Goal: Task Accomplishment & Management: Manage account settings

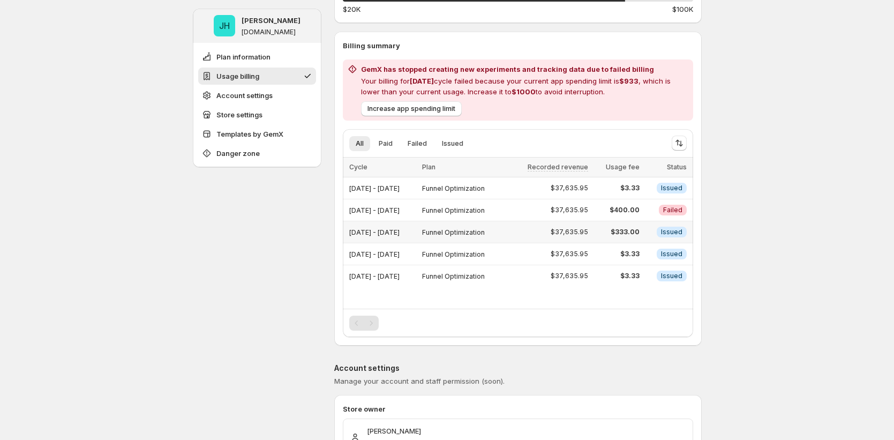
scroll to position [210, 0]
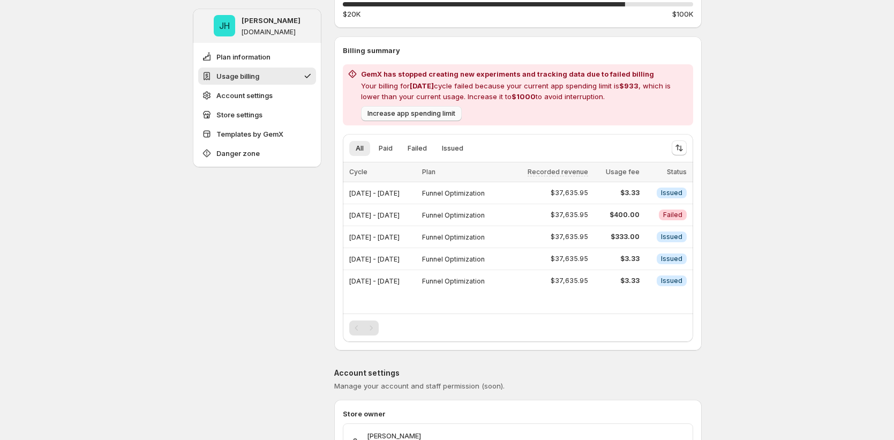
click at [432, 118] on button "Increase app spending limit" at bounding box center [411, 113] width 101 height 15
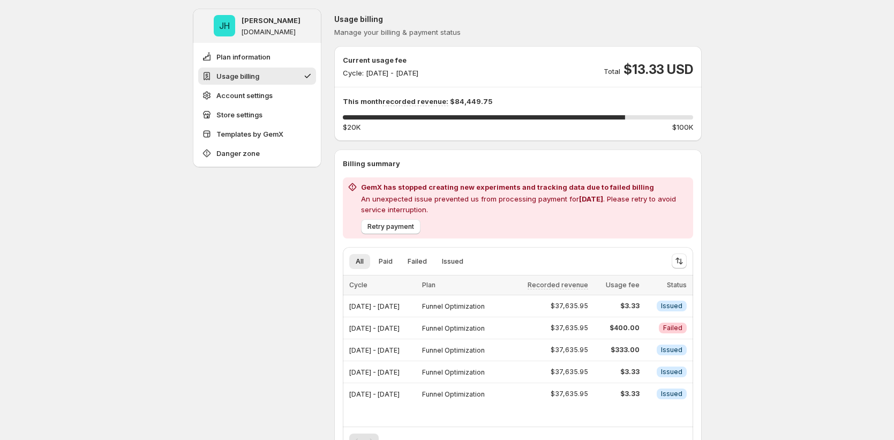
scroll to position [98, 0]
click at [403, 228] on span "Retry payment" at bounding box center [390, 226] width 47 height 9
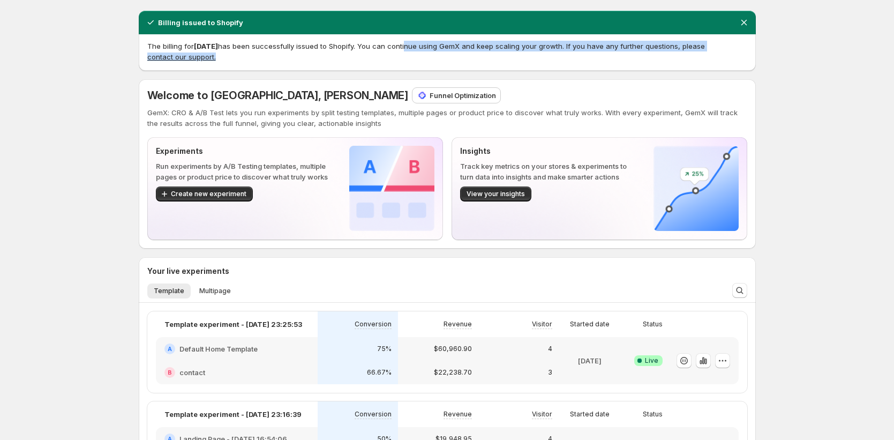
drag, startPoint x: 434, startPoint y: 44, endPoint x: 664, endPoint y: 57, distance: 230.1
click at [664, 57] on p "The billing for Aug 2025 has been successfully issued to Shopify. You can conti…" at bounding box center [447, 51] width 600 height 21
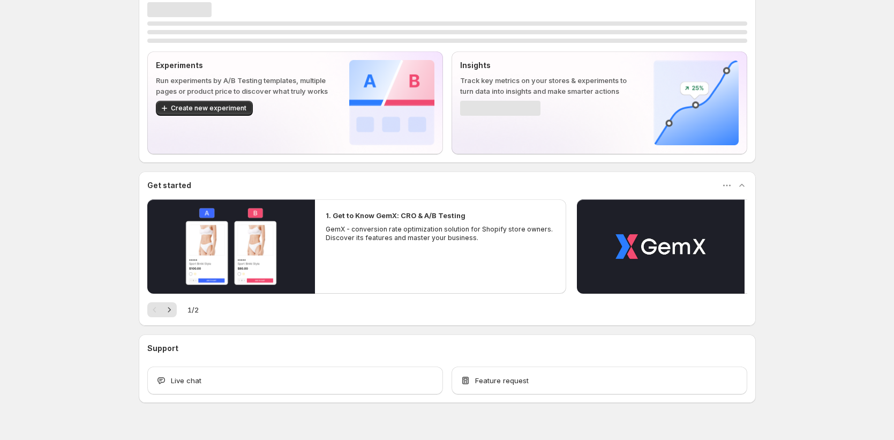
scroll to position [36, 0]
